Goal: Use online tool/utility: Utilize a website feature to perform a specific function

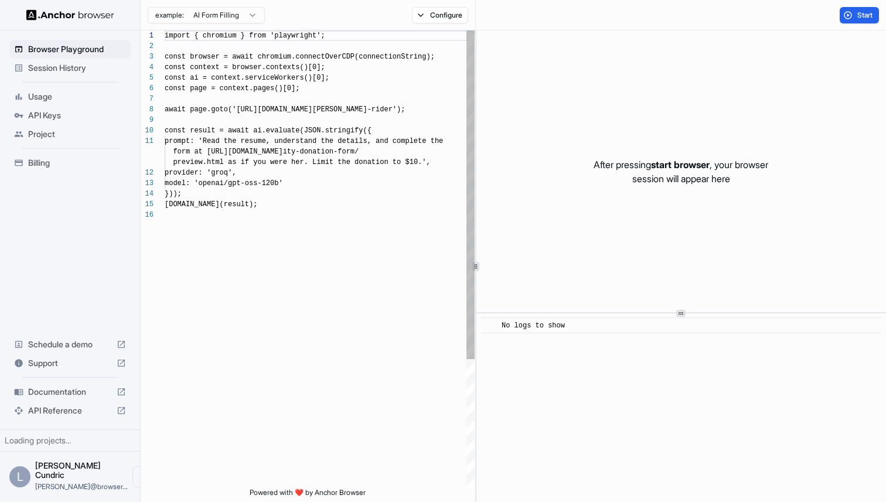
scroll to position [106, 0]
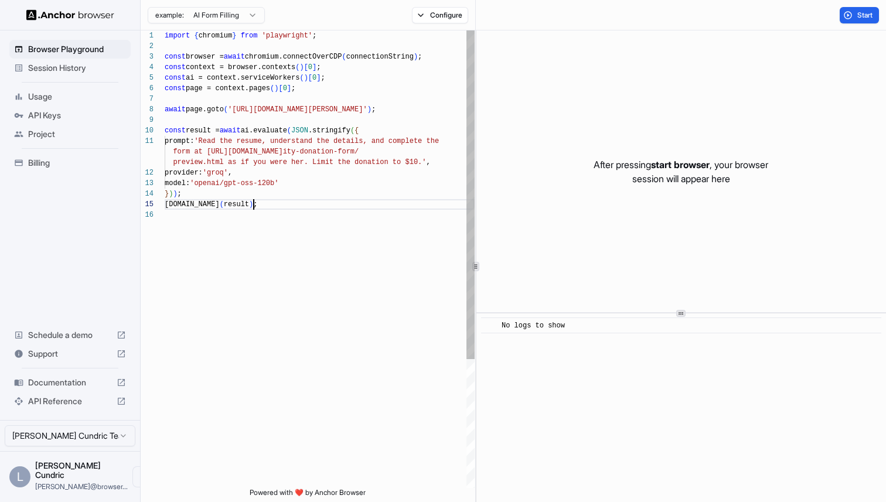
type textarea "**********"
click at [360, 200] on div "import { chromium } from 'playwright' ; const browser = await chromium.connectO…" at bounding box center [320, 348] width 310 height 637
click at [387, 195] on div "import { chromium } from 'playwright' ; const browser = await chromium.connectO…" at bounding box center [320, 348] width 310 height 637
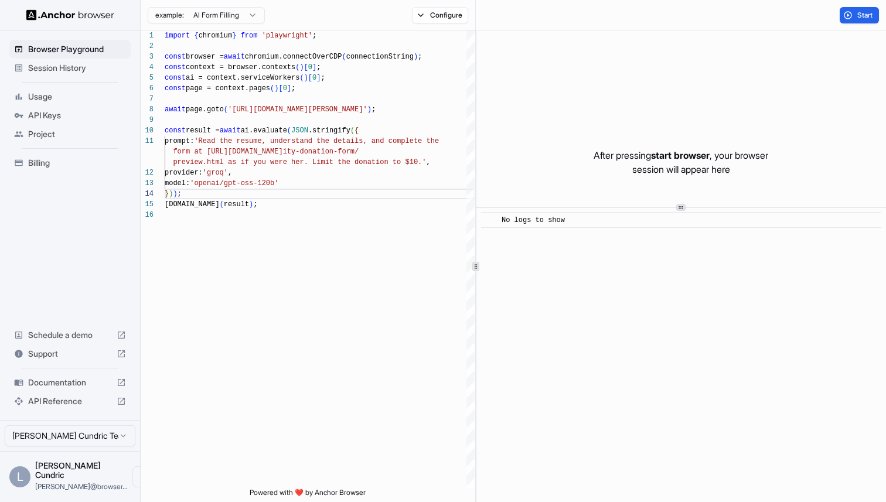
click at [612, 208] on div at bounding box center [682, 208] width 410 height 1
click at [619, 195] on div at bounding box center [682, 195] width 410 height 1
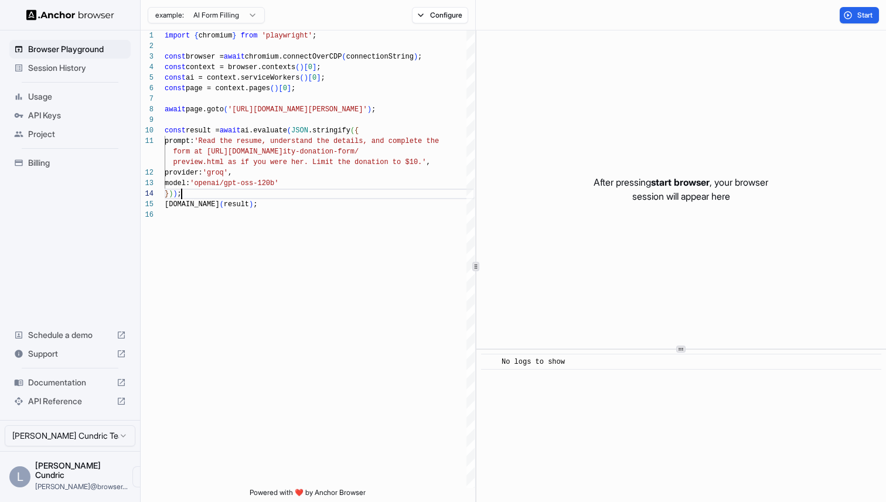
click at [659, 347] on div "After pressing start browser , your browser session will appear here ​ No logs …" at bounding box center [682, 266] width 410 height 472
click at [56, 94] on span "Usage" at bounding box center [77, 97] width 98 height 12
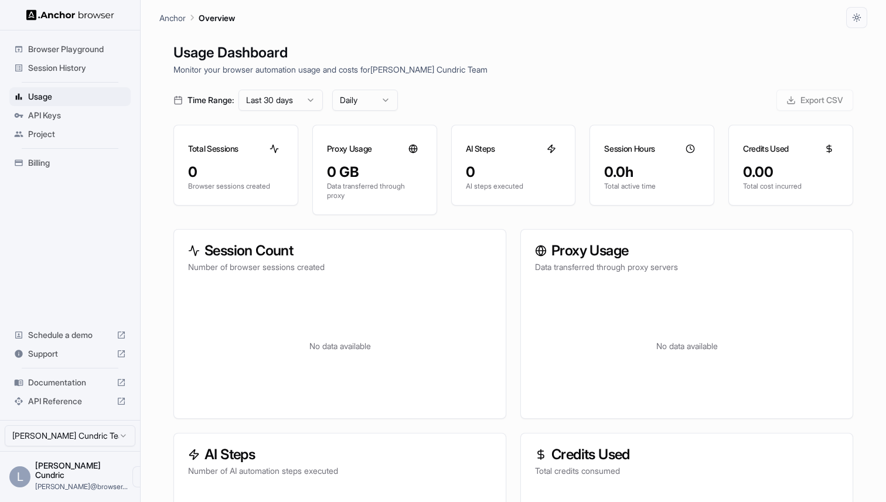
click at [73, 68] on span "Session History" at bounding box center [77, 68] width 98 height 12
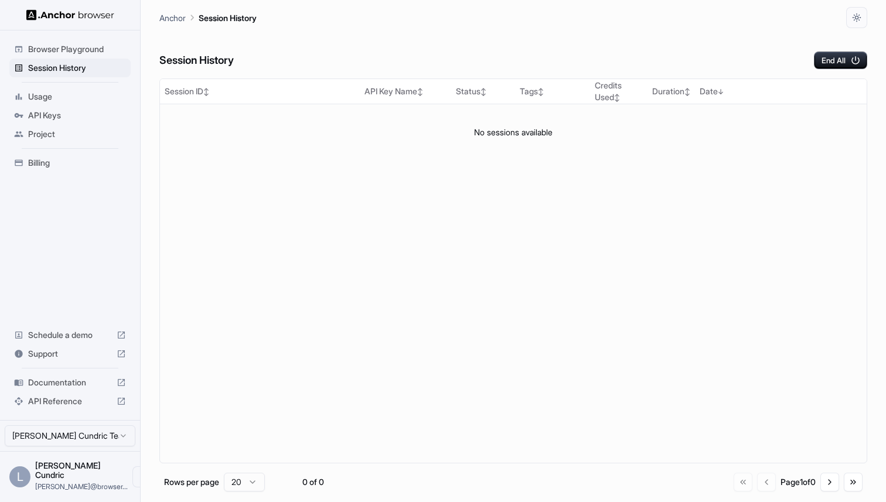
click at [72, 45] on span "Browser Playground" at bounding box center [77, 49] width 98 height 12
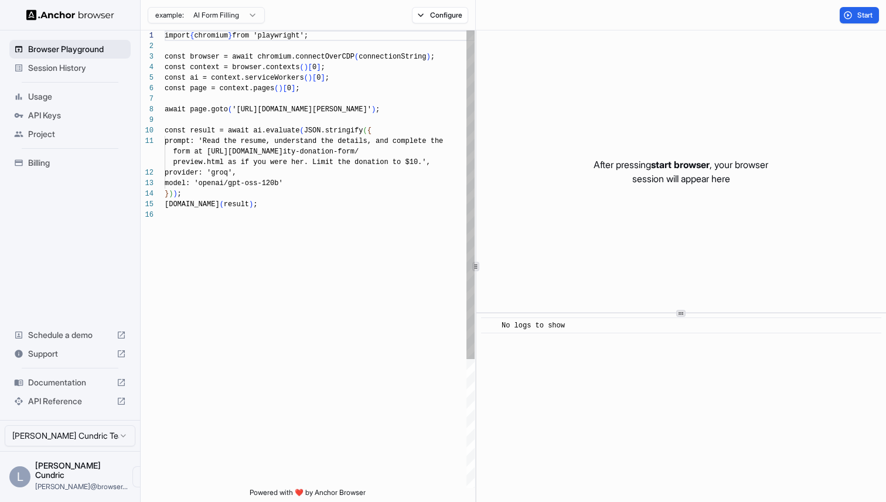
scroll to position [106, 0]
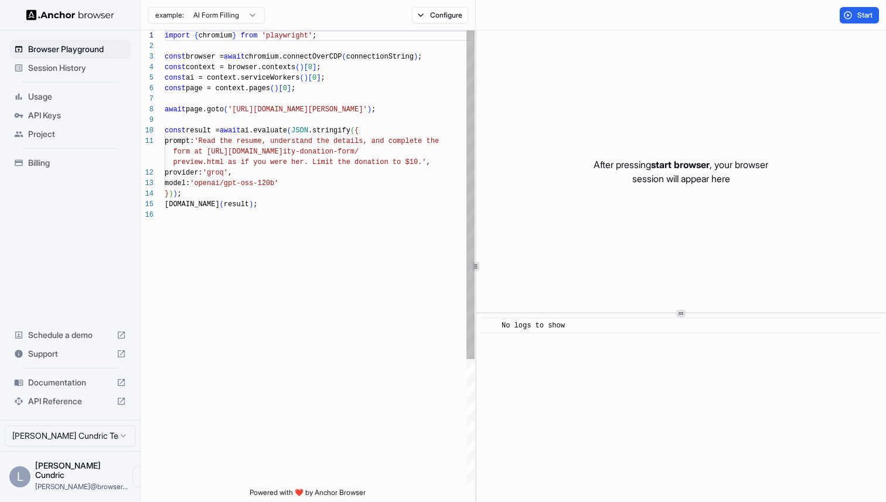
type textarea "**********"
click at [325, 212] on div "import { chromium } from 'playwright' ; const browser = await chromium.connectO…" at bounding box center [320, 348] width 310 height 637
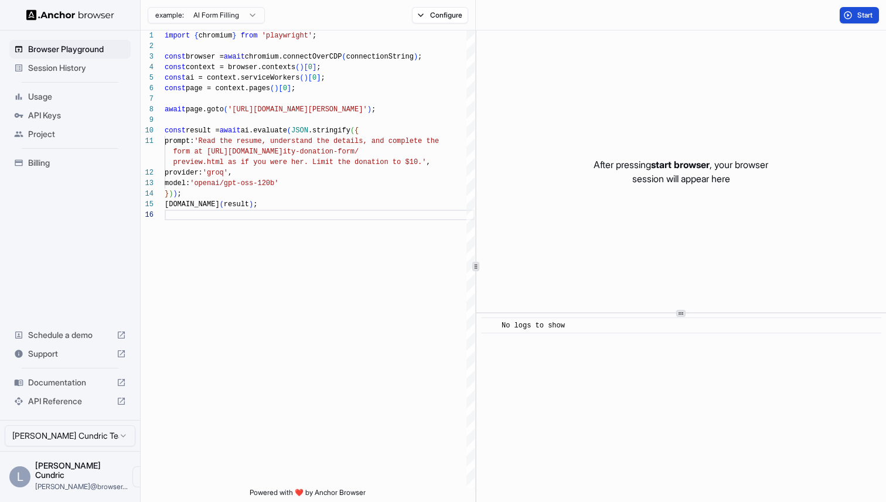
click at [859, 15] on span "Start" at bounding box center [866, 15] width 16 height 9
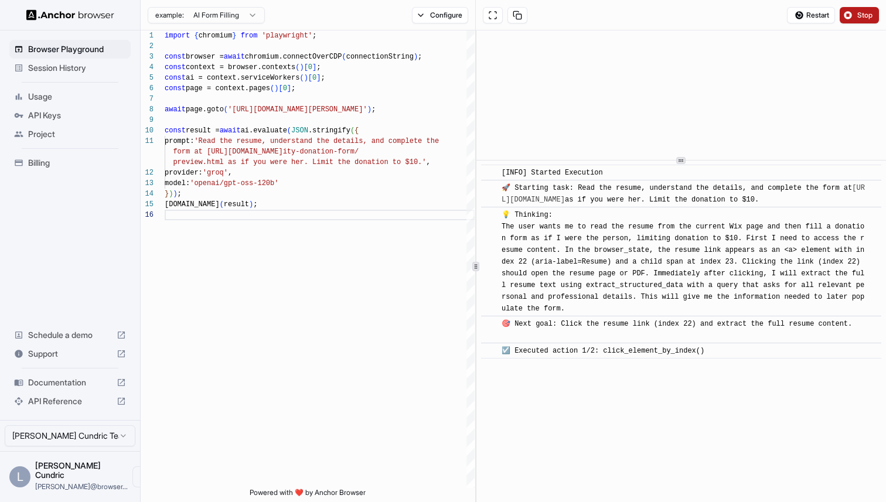
click at [671, 161] on div at bounding box center [682, 160] width 410 height 1
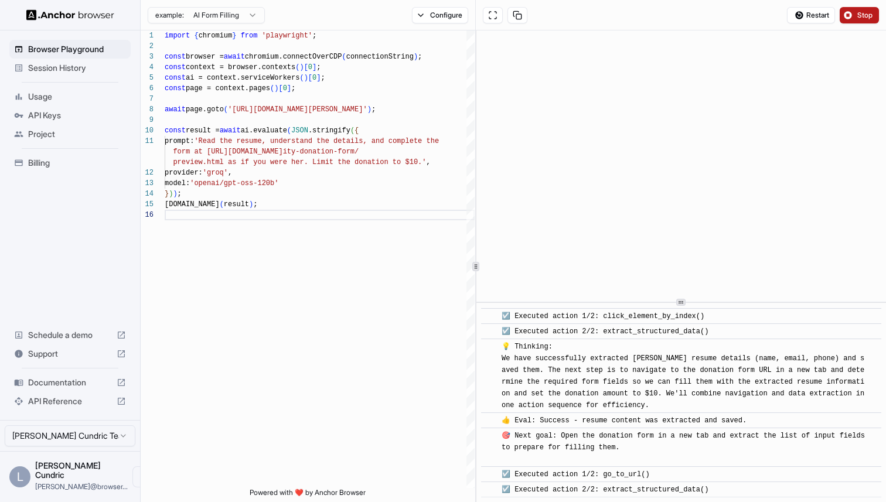
scroll to position [196, 0]
click at [705, 318] on div at bounding box center [682, 318] width 410 height 1
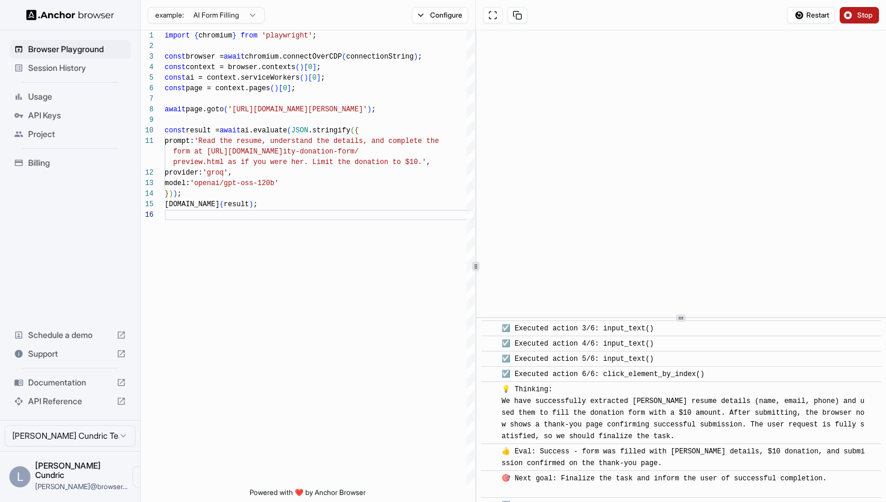
scroll to position [635, 0]
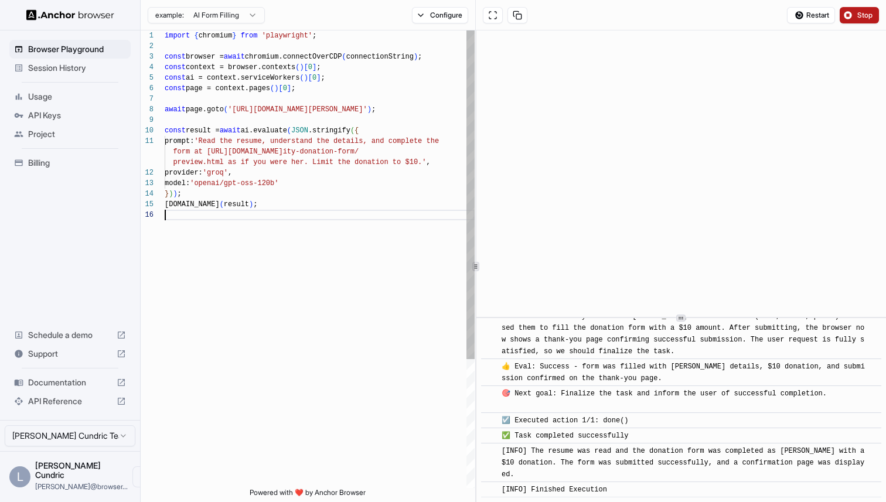
click at [411, 307] on div "import { chromium } from 'playwright' ; const browser = await chromium.connectO…" at bounding box center [320, 348] width 310 height 637
click at [393, 268] on div "import { chromium } from 'playwright' ; const browser = await chromium.connectO…" at bounding box center [320, 348] width 310 height 637
click at [91, 72] on span "Session History" at bounding box center [77, 68] width 98 height 12
click at [289, 254] on div "import { chromium } from 'playwright' ; const browser = await chromium.connectO…" at bounding box center [320, 348] width 310 height 637
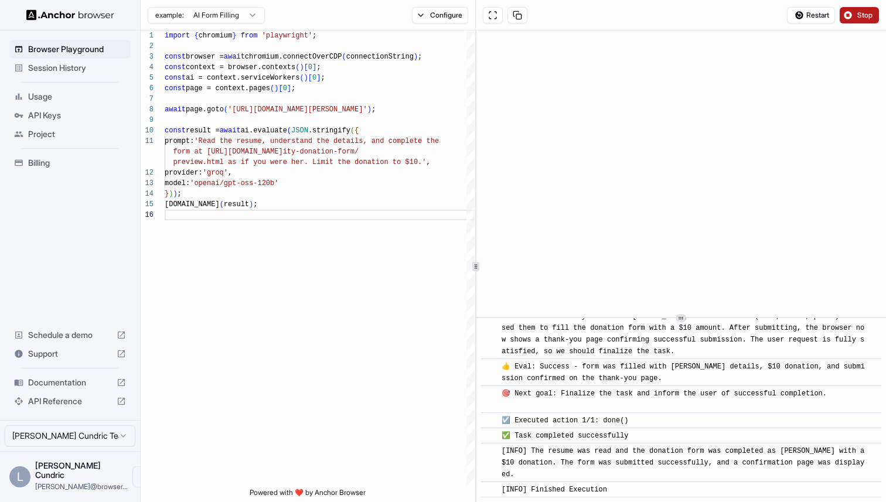
click at [856, 13] on button "Stop" at bounding box center [859, 15] width 39 height 16
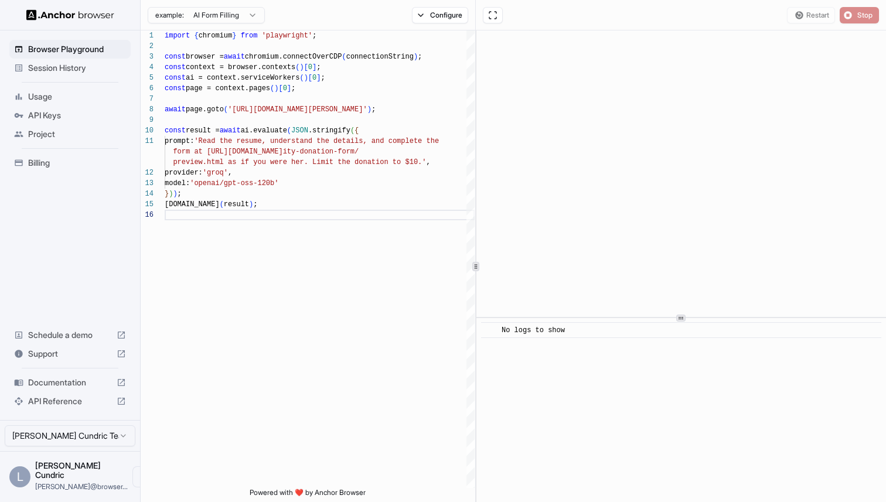
scroll to position [0, 0]
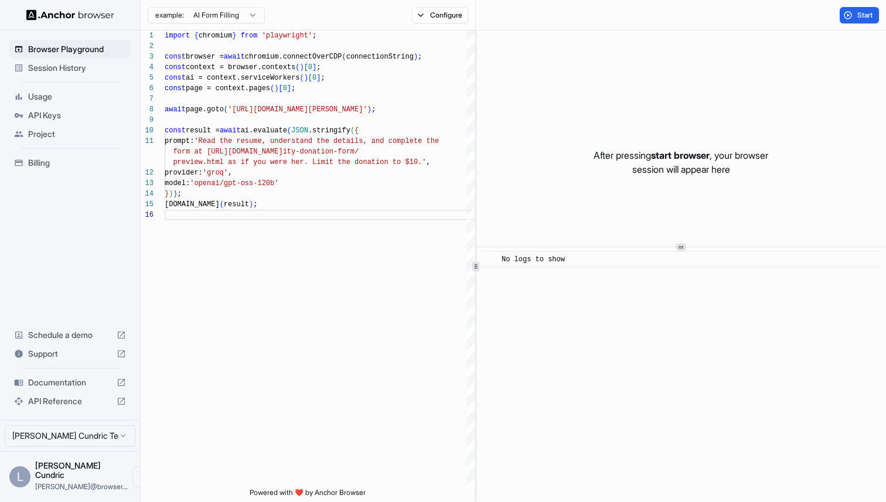
click at [696, 247] on div at bounding box center [682, 247] width 410 height 1
click at [63, 52] on span "Browser Playground" at bounding box center [77, 49] width 98 height 12
click at [62, 65] on span "Session History" at bounding box center [77, 68] width 98 height 12
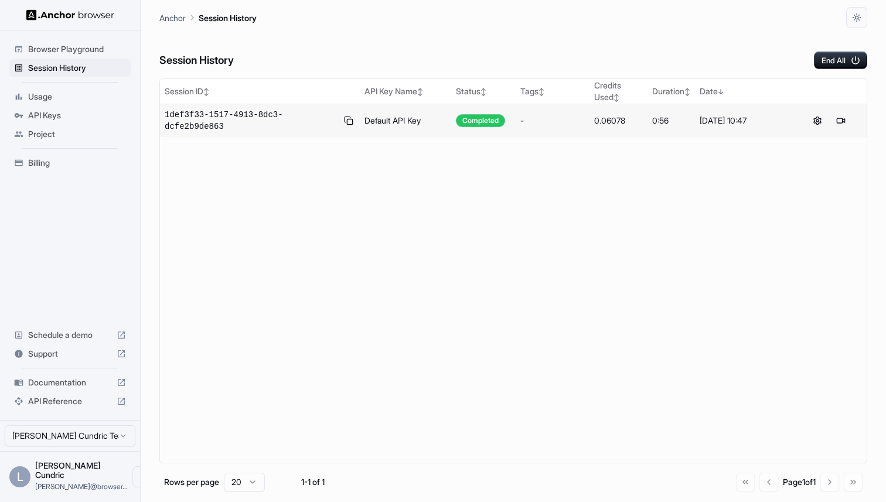
click at [613, 124] on div "0.06078" at bounding box center [618, 121] width 49 height 12
click at [661, 123] on div "0:56" at bounding box center [671, 121] width 38 height 12
click at [717, 123] on div "[DATE] 10:47" at bounding box center [743, 121] width 87 height 12
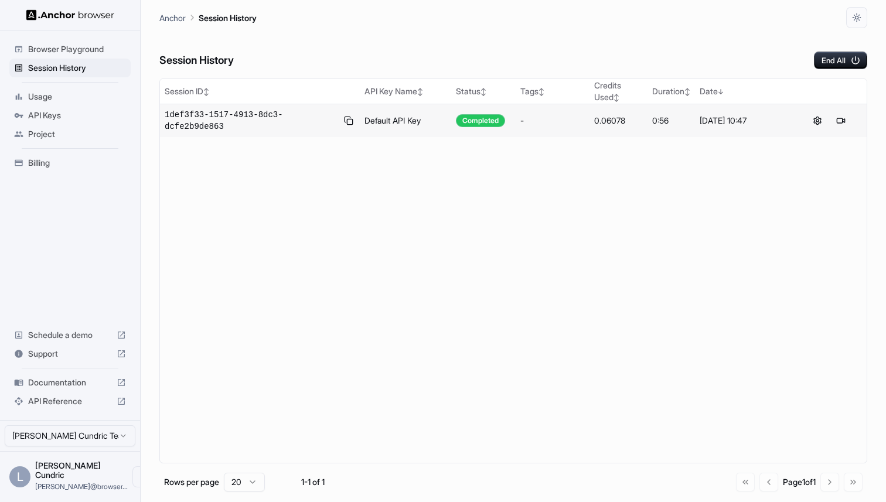
click at [734, 123] on div "[DATE] 10:47" at bounding box center [743, 121] width 87 height 12
click at [727, 133] on td "[DATE] 10:47" at bounding box center [743, 120] width 97 height 33
click at [40, 97] on span "Usage" at bounding box center [77, 97] width 98 height 12
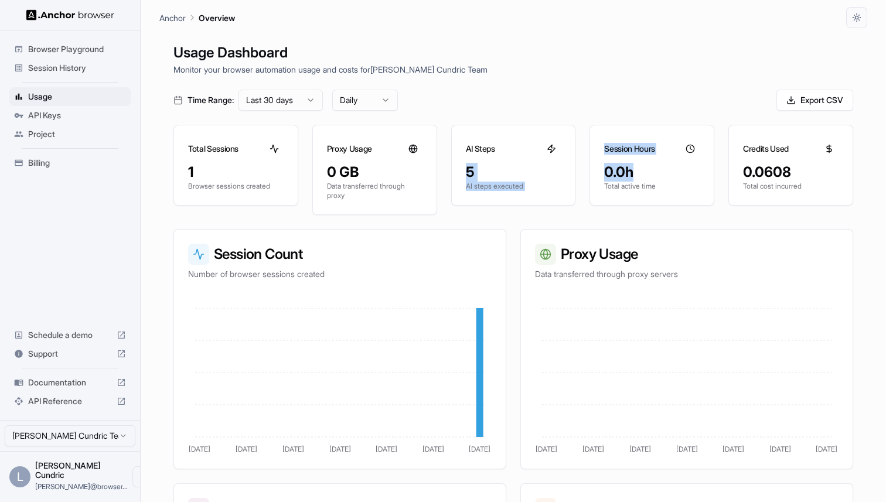
drag, startPoint x: 457, startPoint y: 165, endPoint x: 722, endPoint y: 167, distance: 265.0
click at [721, 167] on div "Total Sessions 1 Browser sessions created Proxy Usage 0 GB Data transferred thr…" at bounding box center [514, 170] width 680 height 90
click at [722, 167] on div "Total Sessions 1 Browser sessions created Proxy Usage 0 GB Data transferred thr…" at bounding box center [514, 170] width 680 height 90
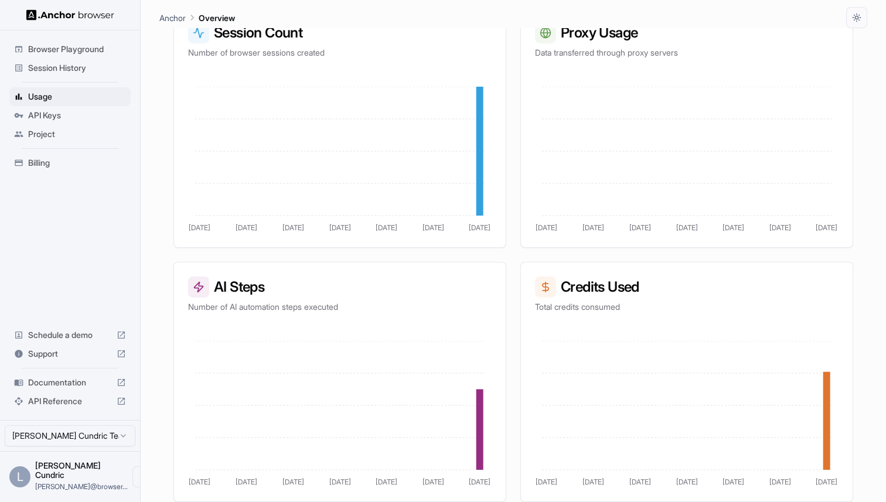
click at [48, 128] on span "Project" at bounding box center [77, 134] width 98 height 12
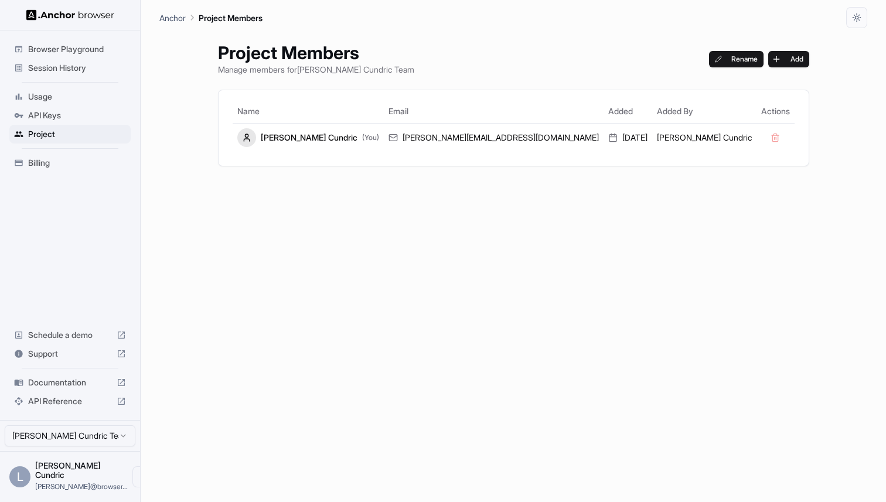
click at [49, 115] on span "API Keys" at bounding box center [77, 116] width 98 height 12
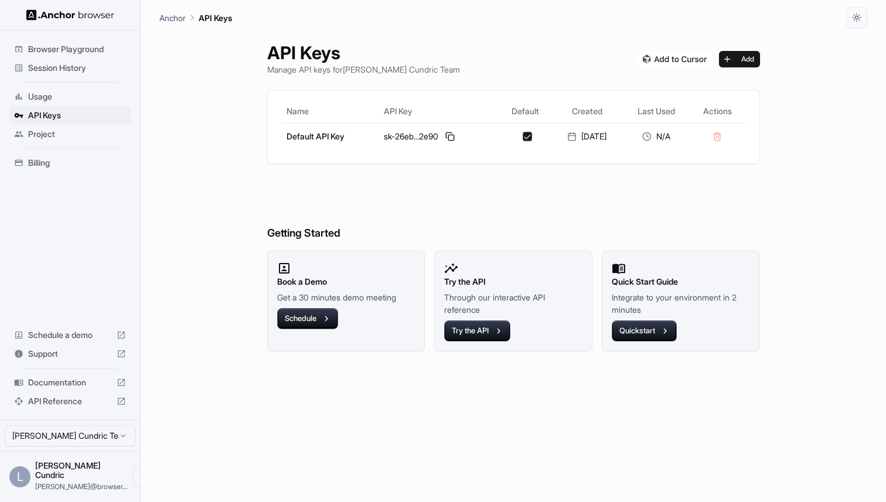
click at [44, 139] on span "Project" at bounding box center [77, 134] width 98 height 12
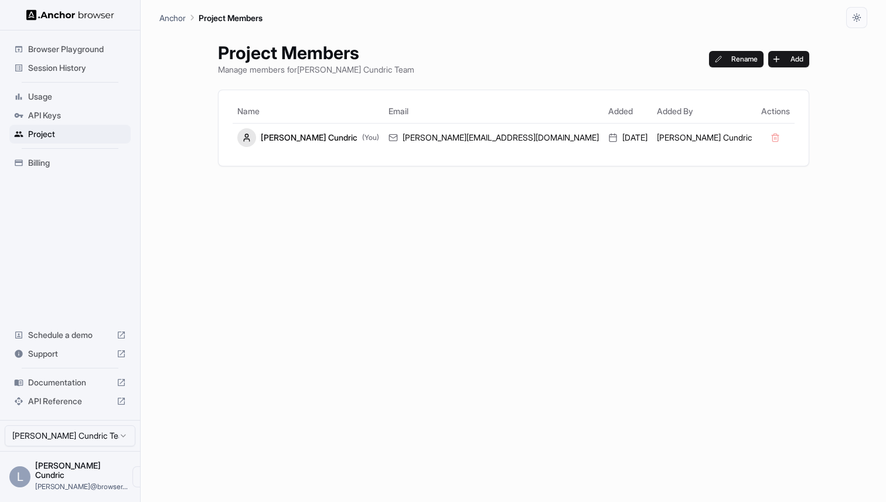
click at [44, 172] on ul "Browser Playground Session History Usage API Keys Project Billing" at bounding box center [70, 106] width 131 height 142
click at [47, 164] on span "Billing" at bounding box center [77, 163] width 98 height 12
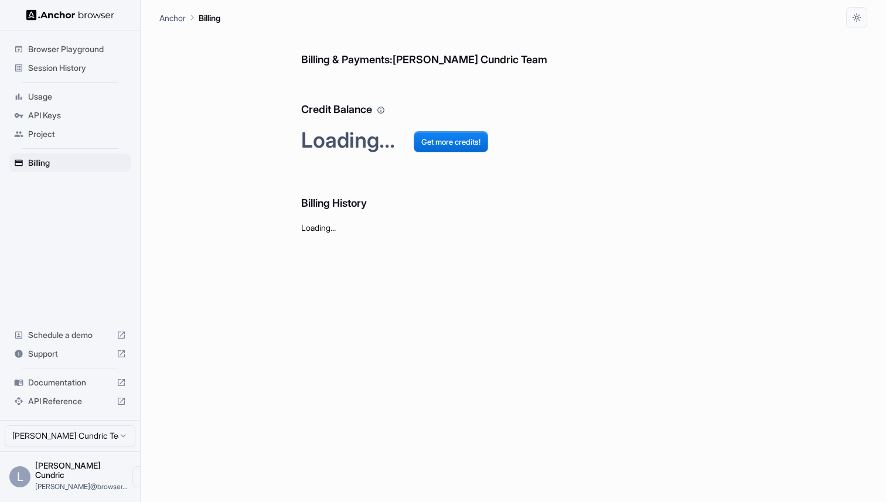
click at [67, 209] on div "Browser Playground Session History Usage API Keys Project Billing Schedule a de…" at bounding box center [70, 225] width 140 height 390
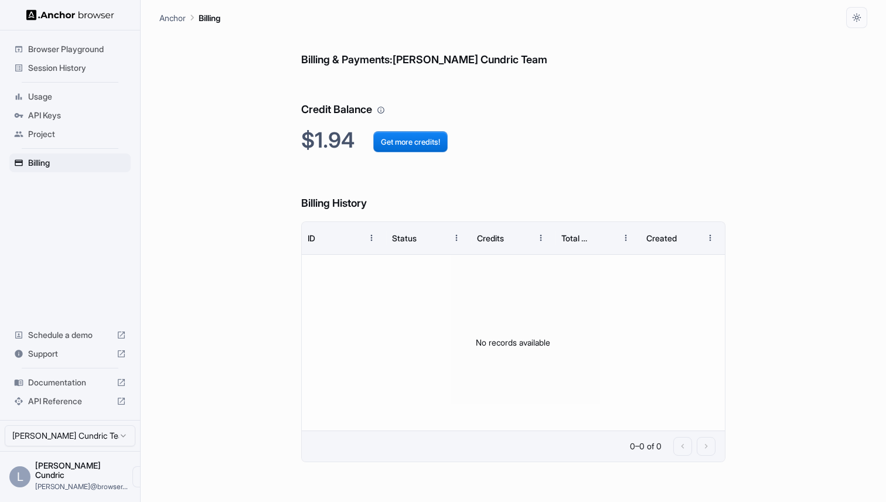
click at [219, 240] on div "Billing & Payments: [PERSON_NAME] Cundric Team Credit Balance $1.94 Get more cr…" at bounding box center [513, 265] width 708 height 474
click at [55, 52] on span "Browser Playground" at bounding box center [77, 49] width 98 height 12
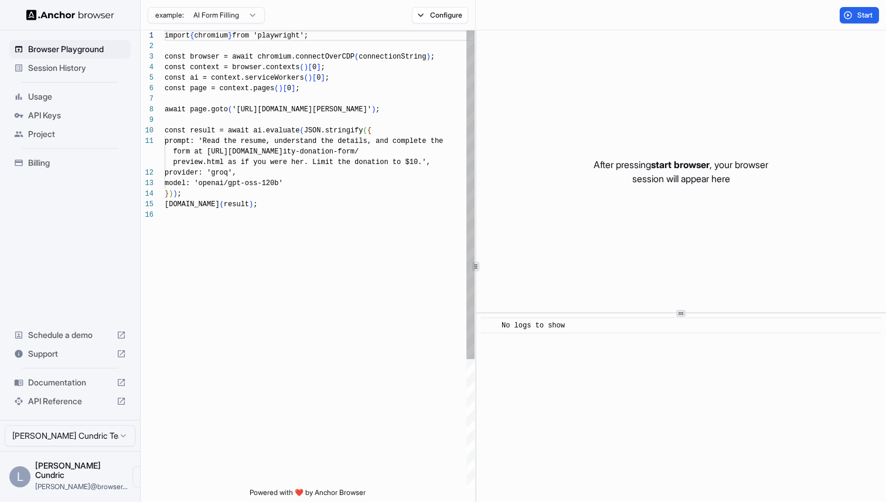
scroll to position [106, 0]
